Goal: Check status: Check status

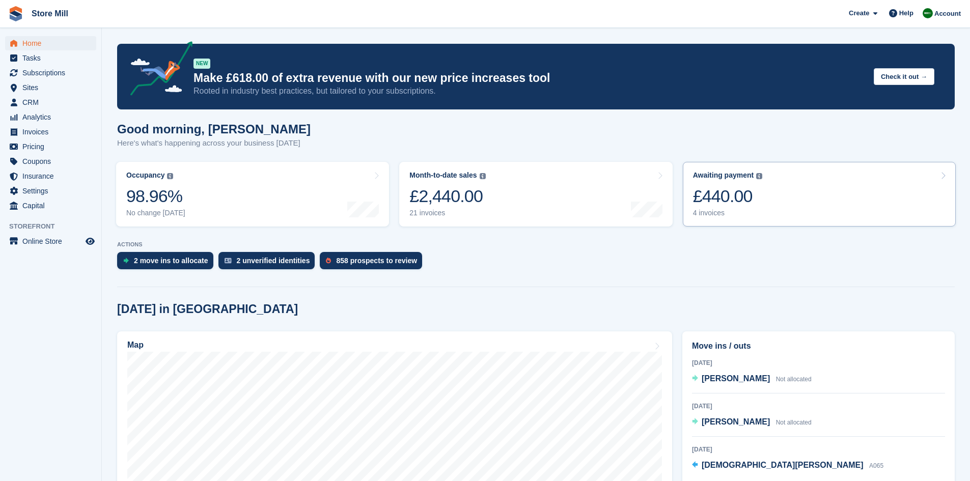
click at [763, 191] on link "Awaiting payment The total outstanding balance on all open invoices. £440.00 4 …" at bounding box center [819, 194] width 273 height 65
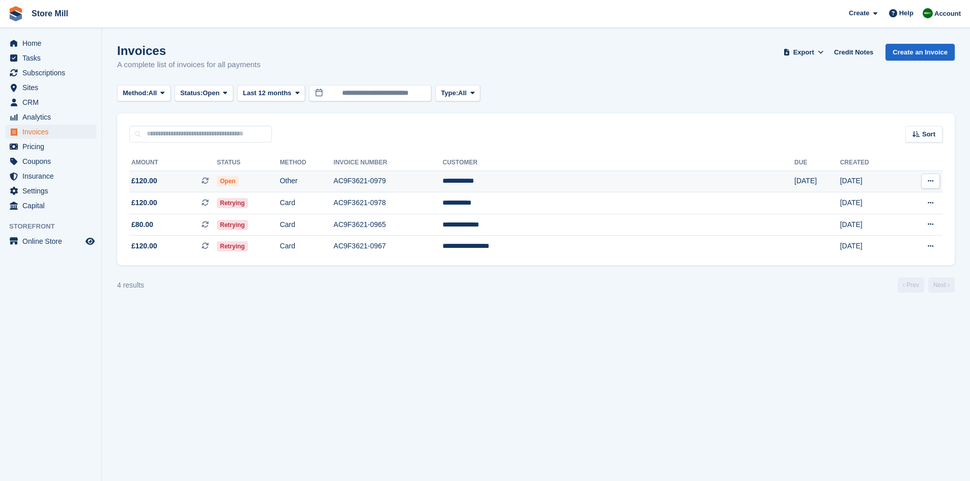
click at [280, 185] on td "Open" at bounding box center [248, 182] width 63 height 22
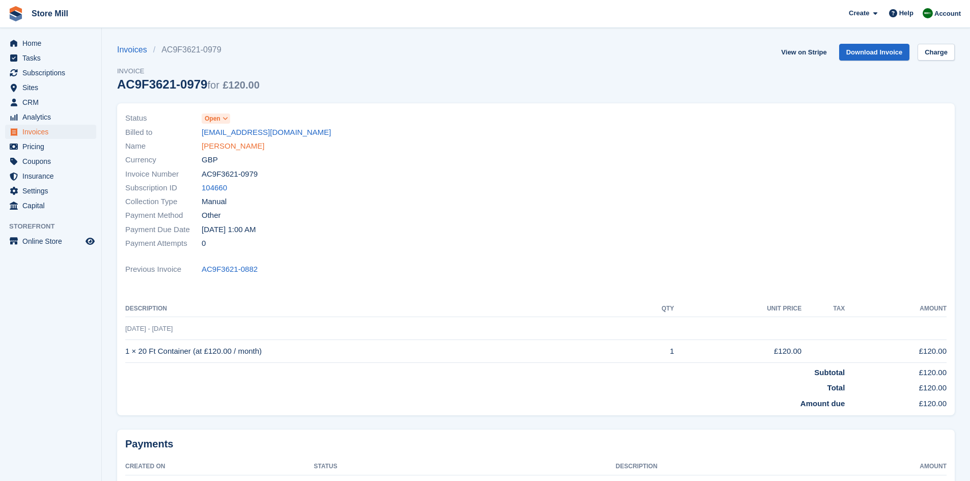
click at [233, 144] on link "DENISE BERRY" at bounding box center [233, 147] width 63 height 12
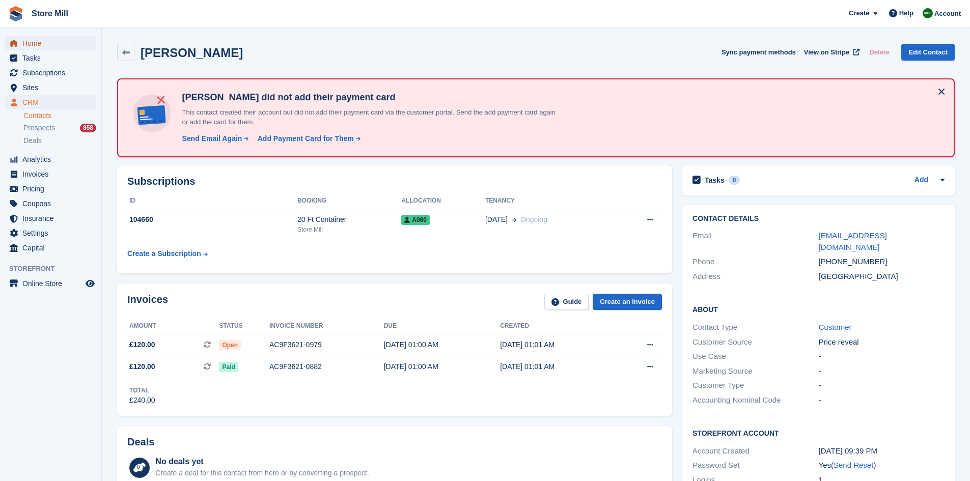
click at [56, 49] on span "Home" at bounding box center [52, 43] width 61 height 14
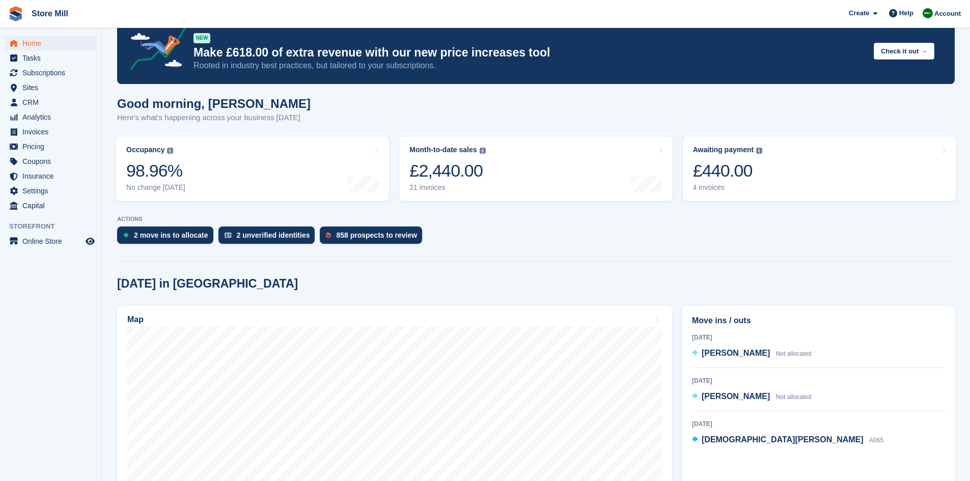
scroll to position [26, 0]
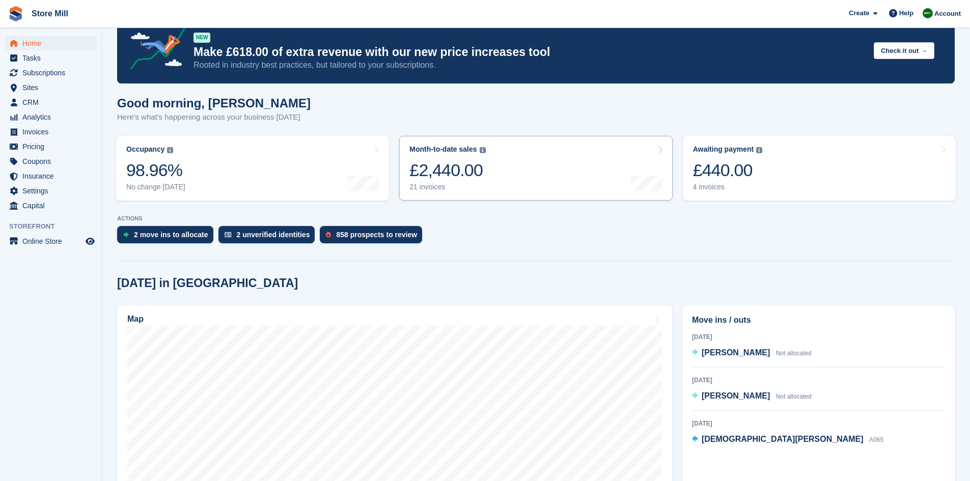
click at [481, 183] on div "21 invoices" at bounding box center [448, 187] width 76 height 9
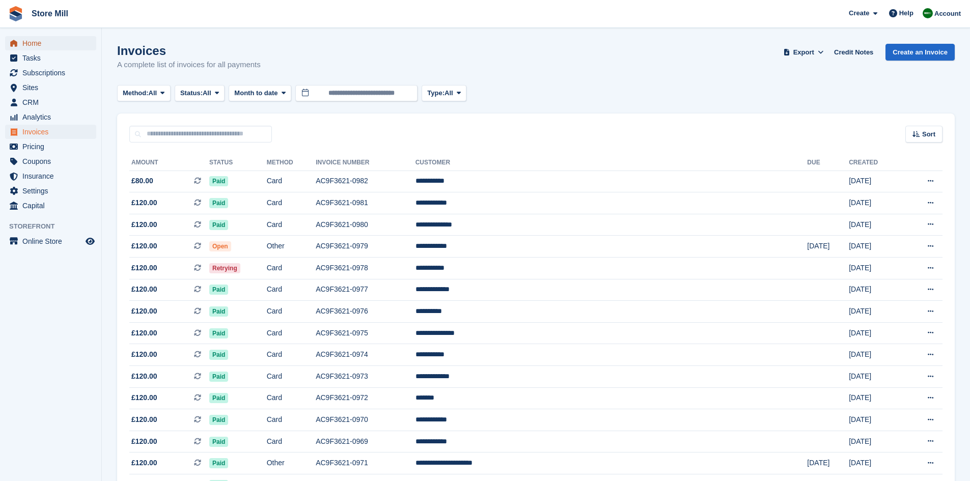
click at [38, 45] on span "Home" at bounding box center [52, 43] width 61 height 14
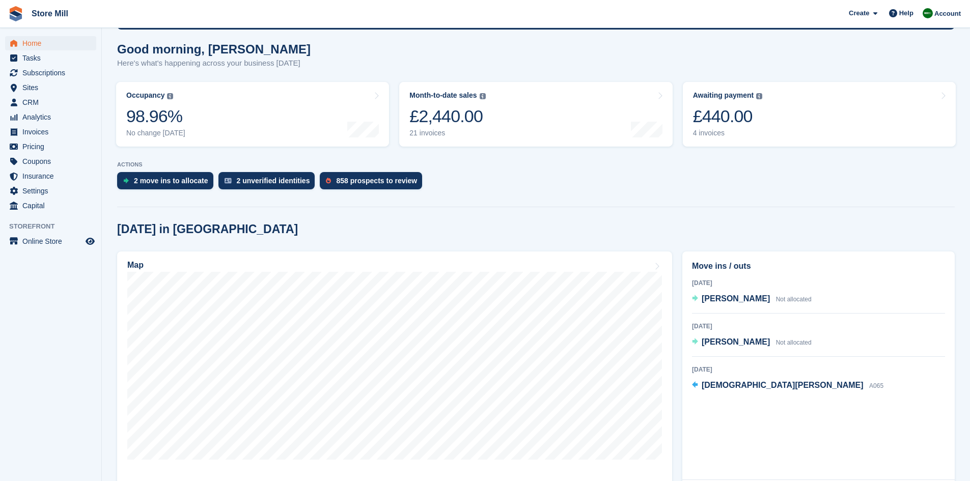
scroll to position [80, 0]
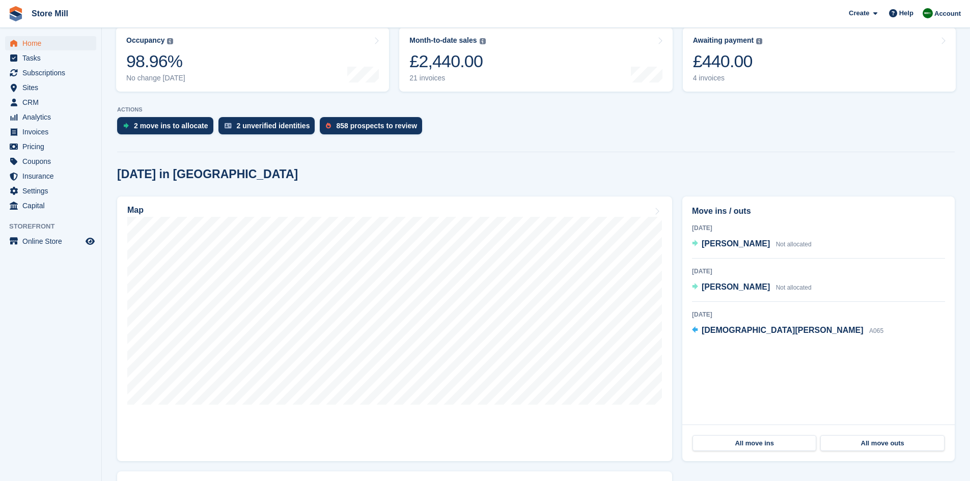
scroll to position [143, 0]
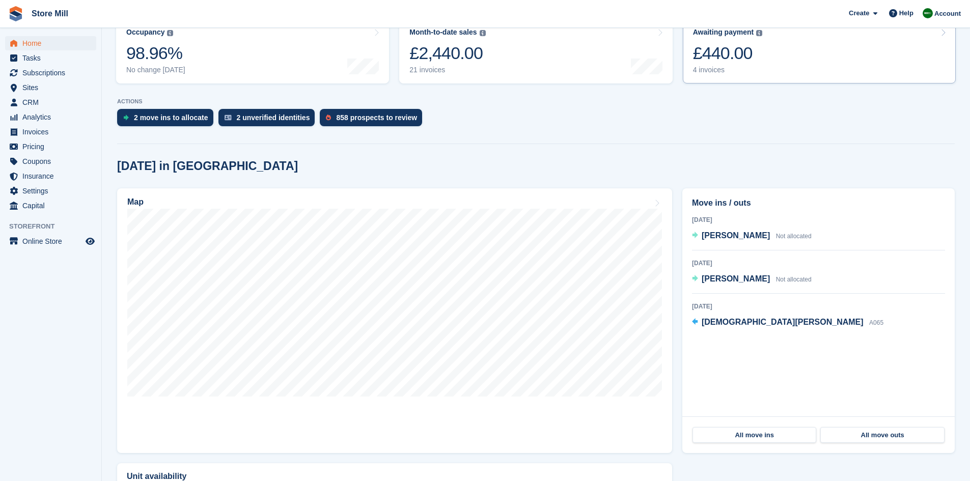
click at [745, 78] on link "Awaiting payment The total outstanding balance on all open invoices. £440.00 4 …" at bounding box center [819, 51] width 273 height 65
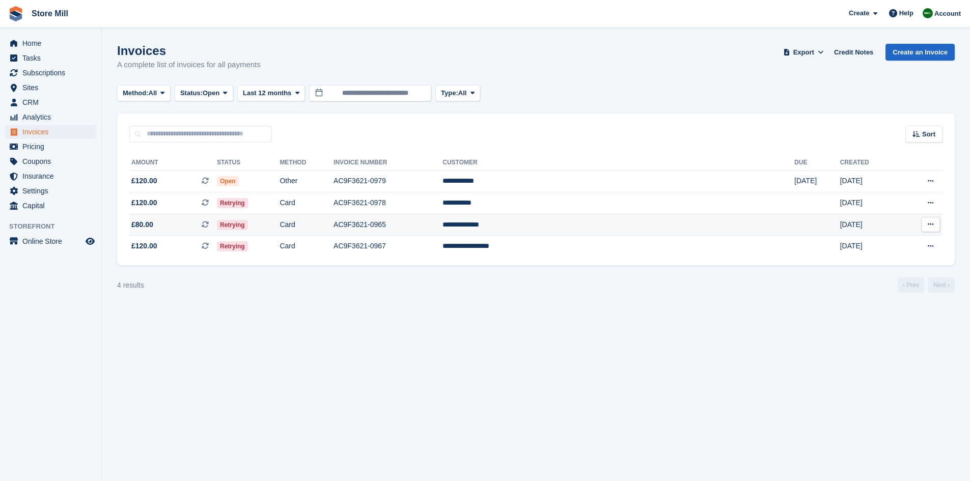
click at [443, 227] on td "AC9F3621-0965" at bounding box center [388, 225] width 109 height 22
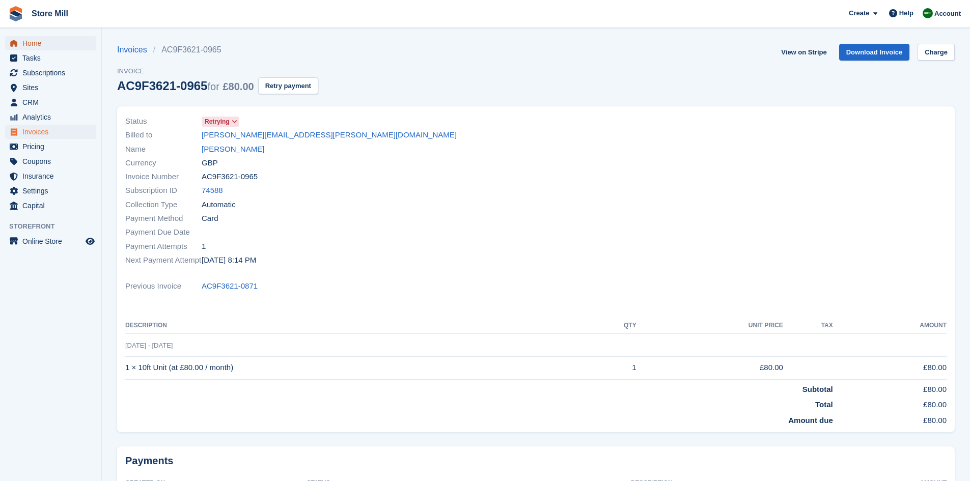
click at [30, 46] on span "Home" at bounding box center [52, 43] width 61 height 14
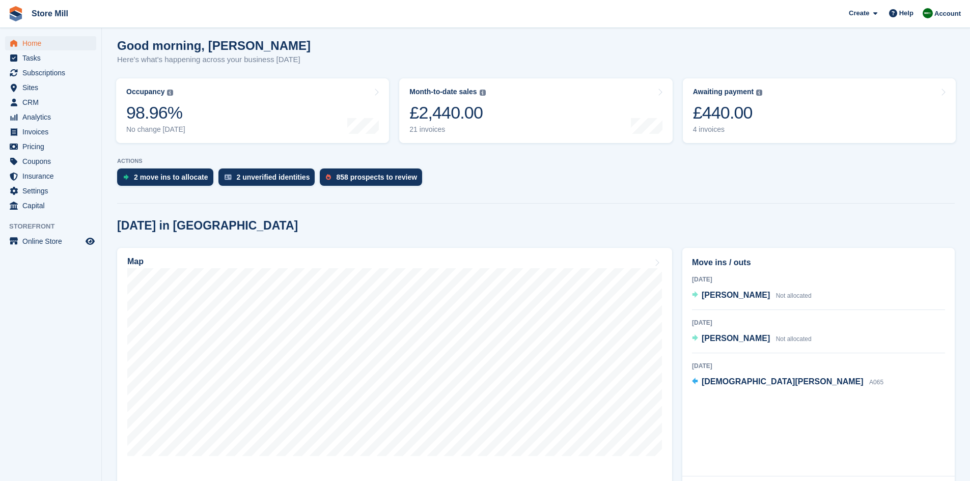
scroll to position [85, 0]
